Goal: Navigation & Orientation: Understand site structure

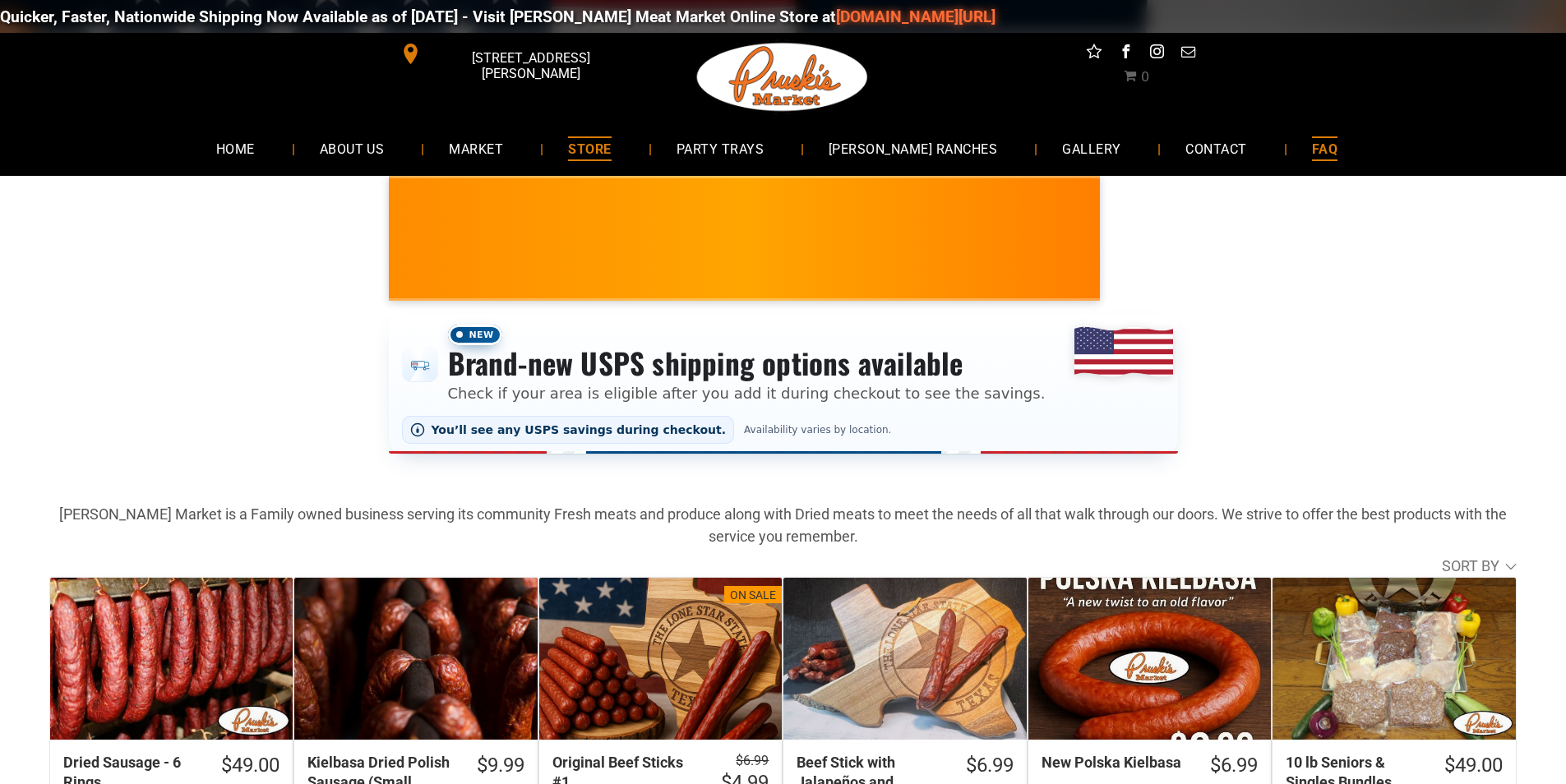
click at [1312, 143] on link "FAQ" at bounding box center [1324, 148] width 75 height 44
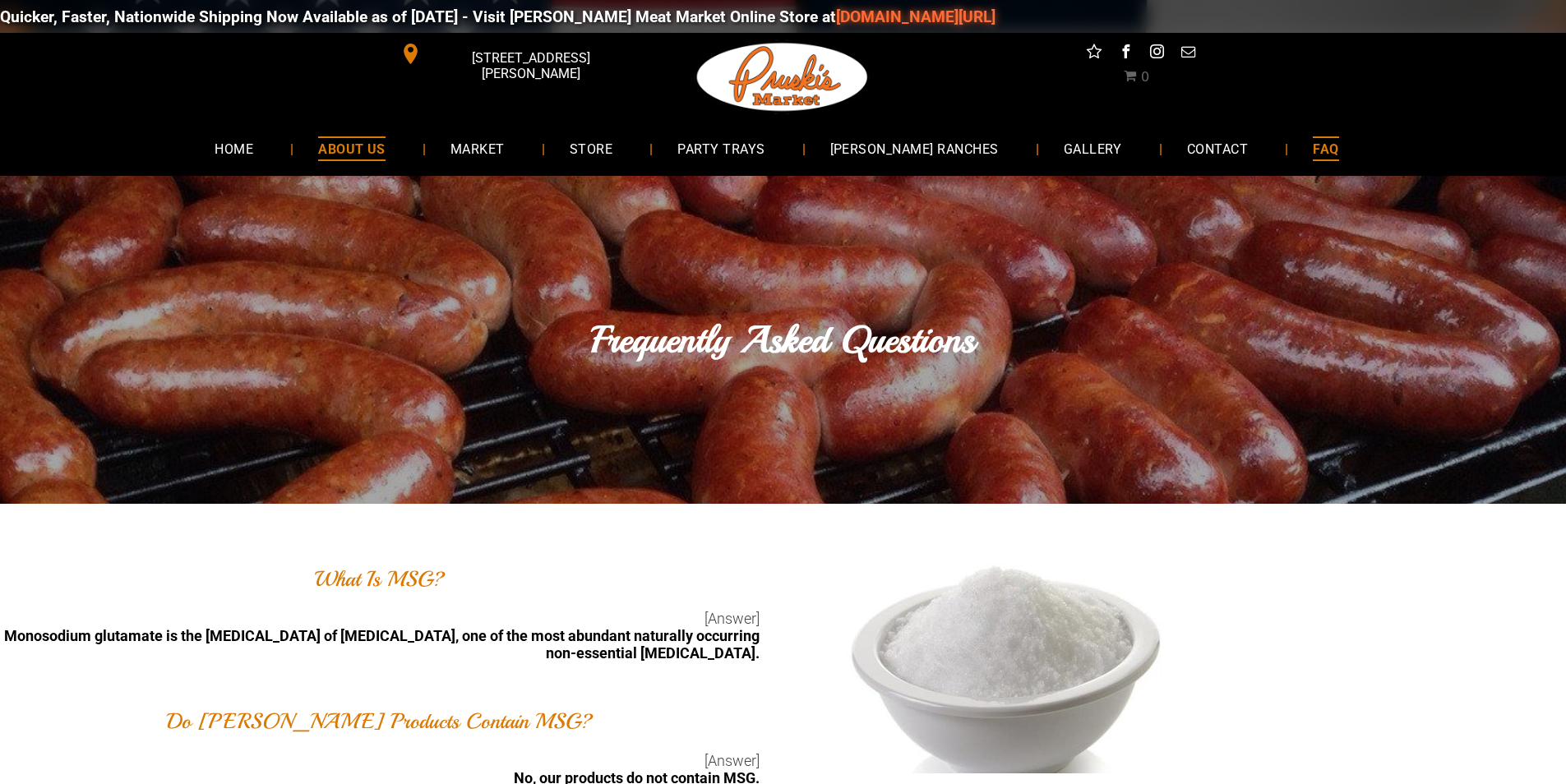
click at [410, 132] on link "ABOUT US" at bounding box center [351, 148] width 117 height 44
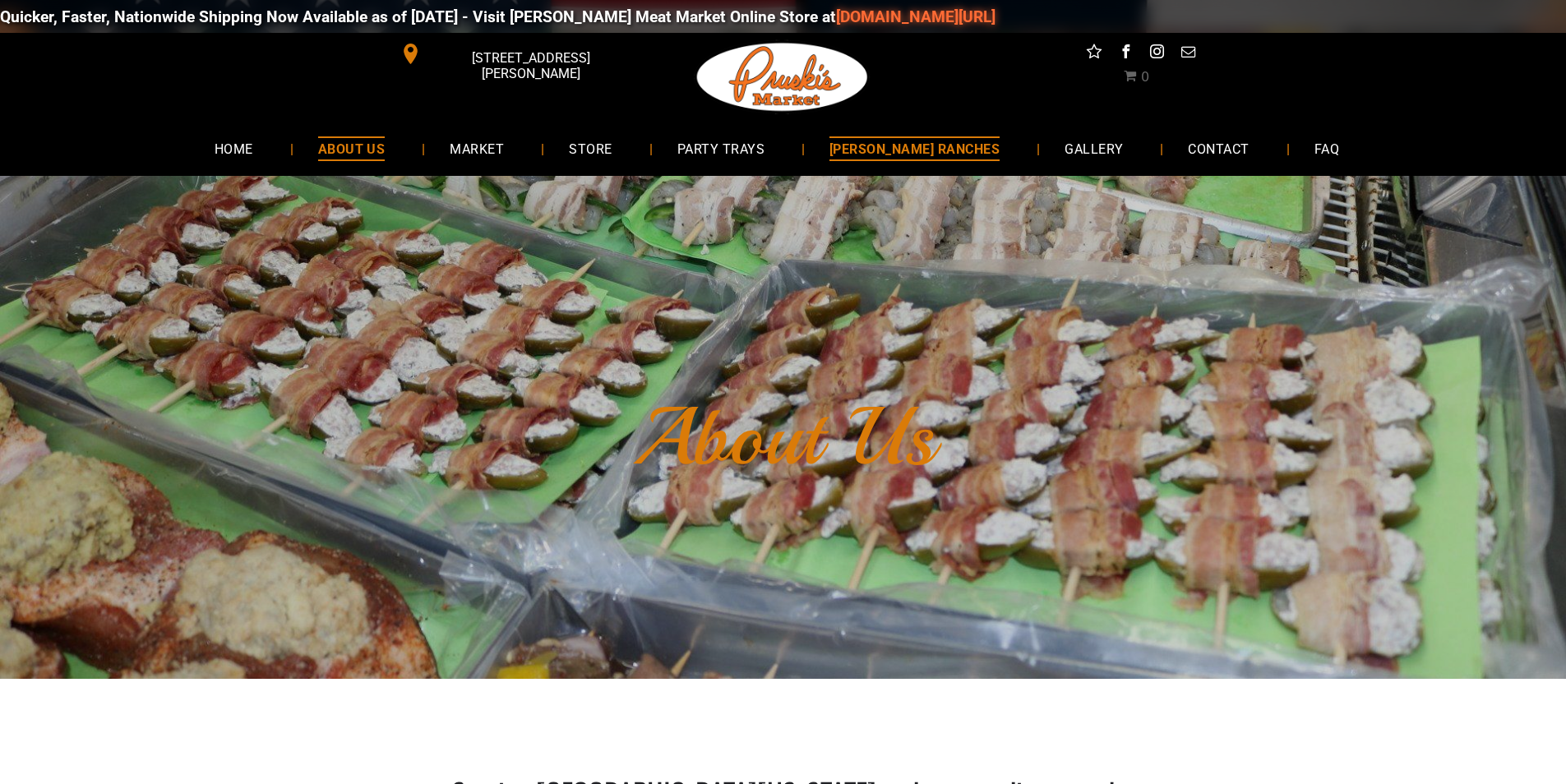
click at [974, 147] on link "[PERSON_NAME] RANCHES" at bounding box center [914, 148] width 220 height 44
